Goal: Task Accomplishment & Management: Manage account settings

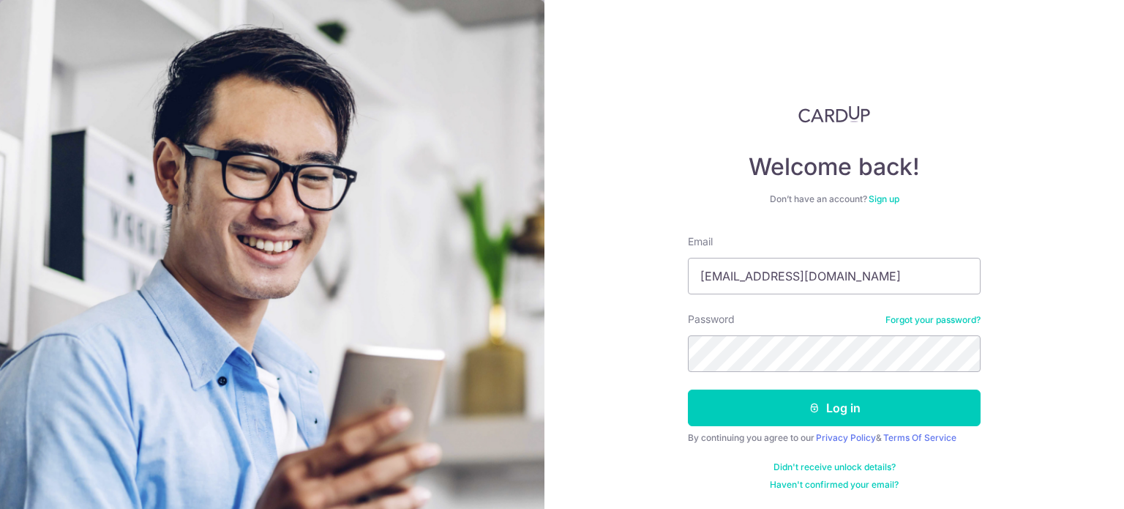
type input "[EMAIL_ADDRESS][DOMAIN_NAME]"
click at [688, 389] on button "Log in" at bounding box center [834, 407] width 293 height 37
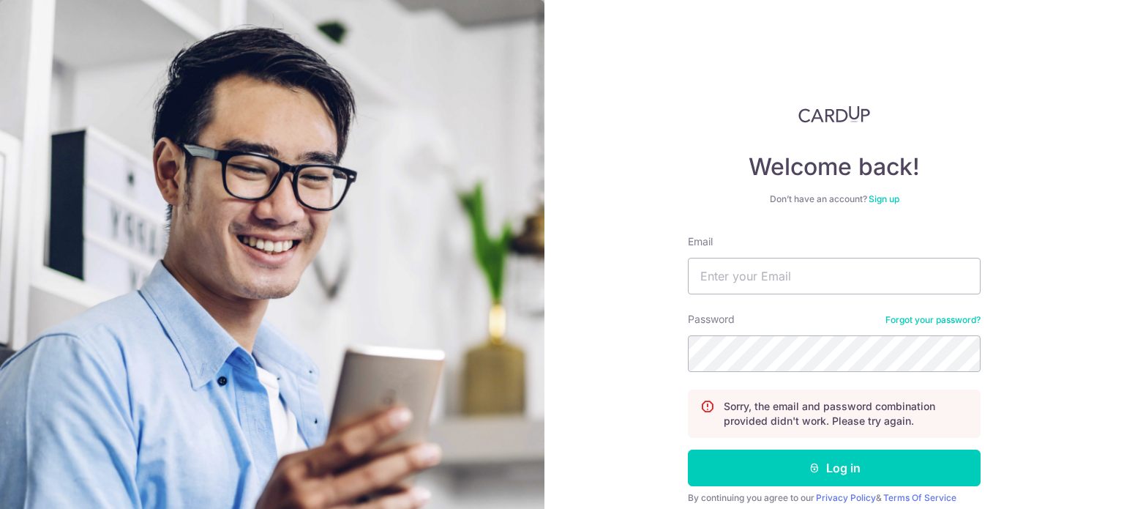
click at [777, 296] on form "Email Password Forgot your password? Sorry, the email and password combination …" at bounding box center [834, 392] width 293 height 316
click at [777, 283] on input "Email" at bounding box center [834, 276] width 293 height 37
type input "[EMAIL_ADDRESS][DOMAIN_NAME]"
click at [688, 449] on button "Log in" at bounding box center [834, 467] width 293 height 37
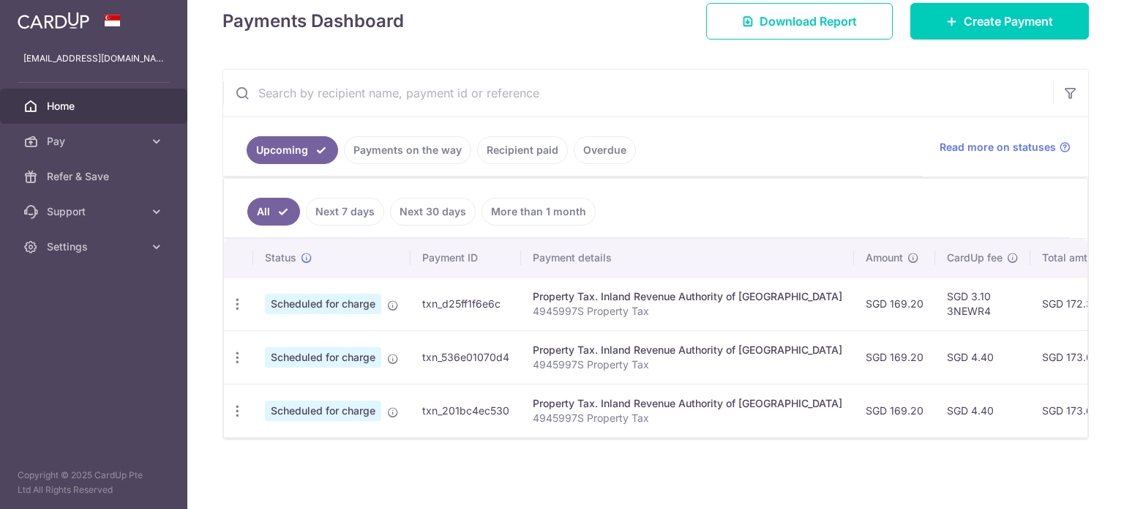
scroll to position [72, 0]
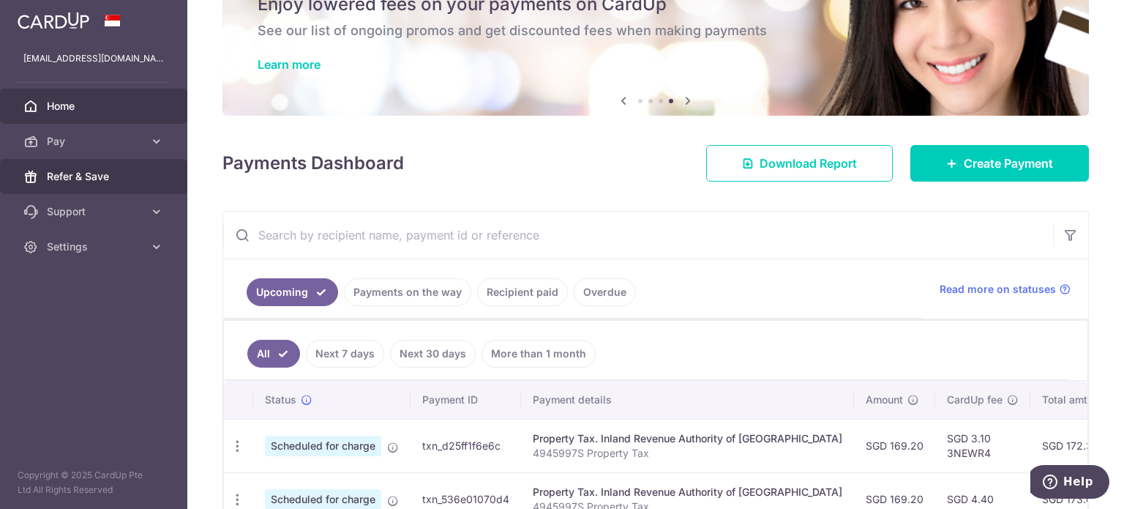
click at [142, 174] on span "Refer & Save" at bounding box center [95, 176] width 97 height 15
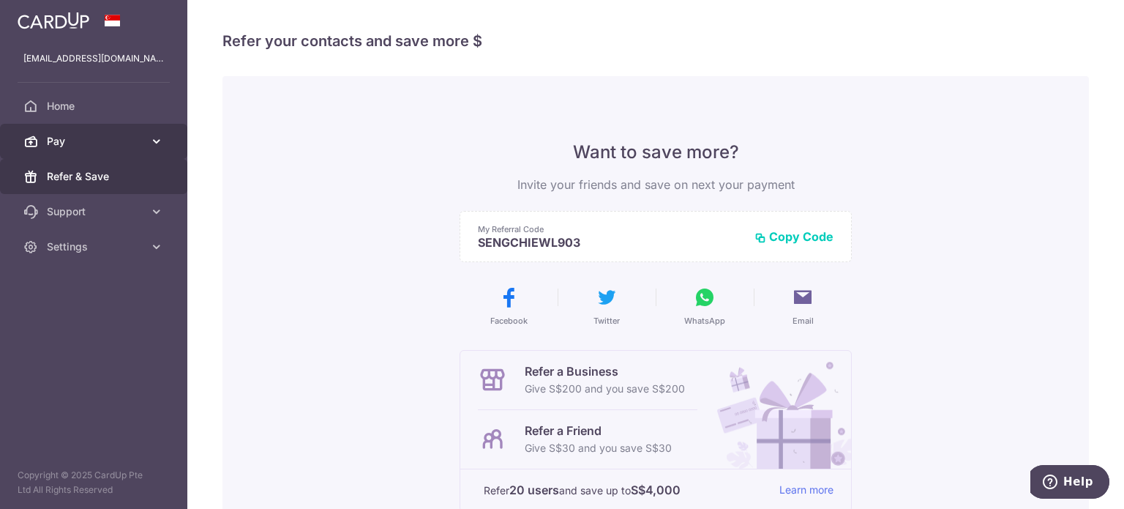
click at [76, 136] on span "Pay" at bounding box center [95, 141] width 97 height 15
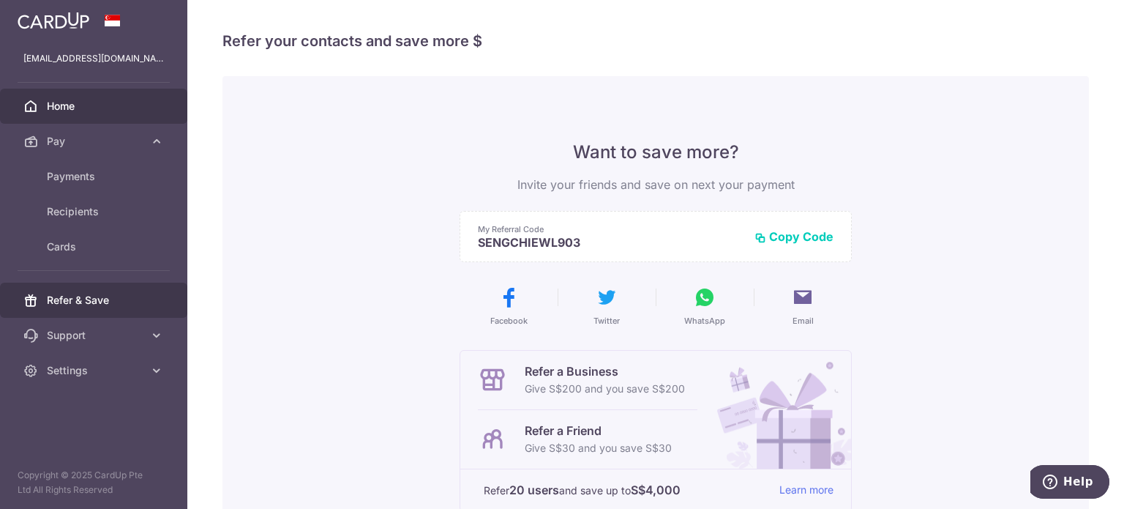
click at [85, 115] on link "Home" at bounding box center [93, 106] width 187 height 35
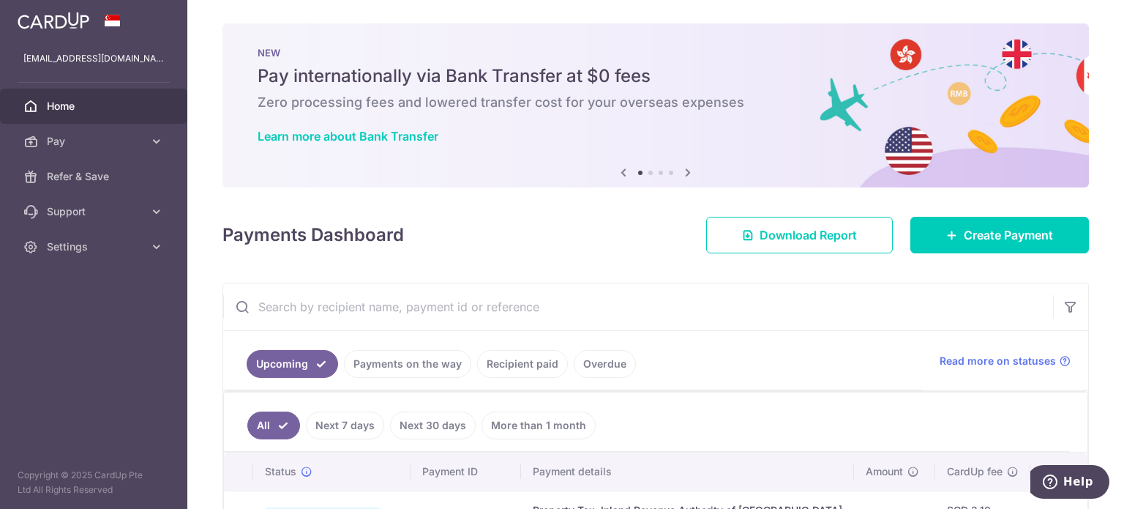
click at [687, 173] on icon at bounding box center [688, 172] width 18 height 18
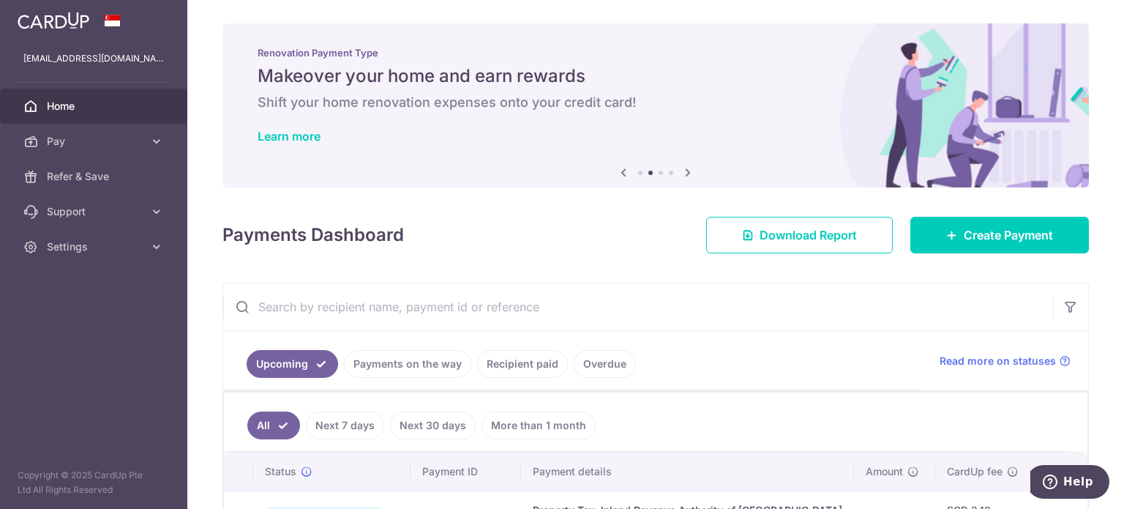
click at [682, 171] on icon at bounding box center [688, 172] width 18 height 18
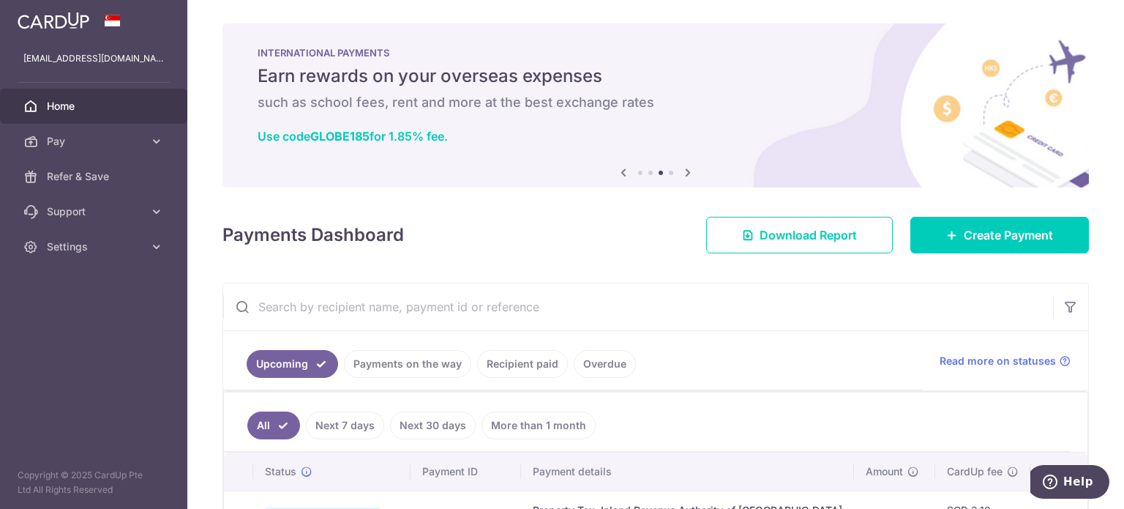
click at [682, 171] on icon at bounding box center [688, 172] width 18 height 18
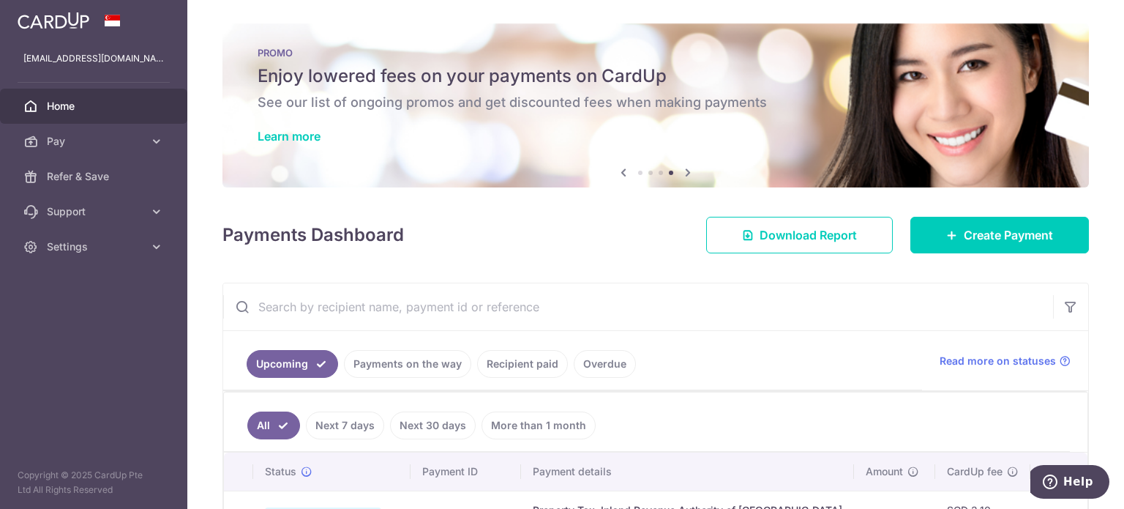
click at [323, 137] on div "Learn more" at bounding box center [656, 136] width 796 height 15
click at [314, 134] on link "Learn more" at bounding box center [289, 136] width 63 height 15
